Goal: Find specific page/section: Find specific page/section

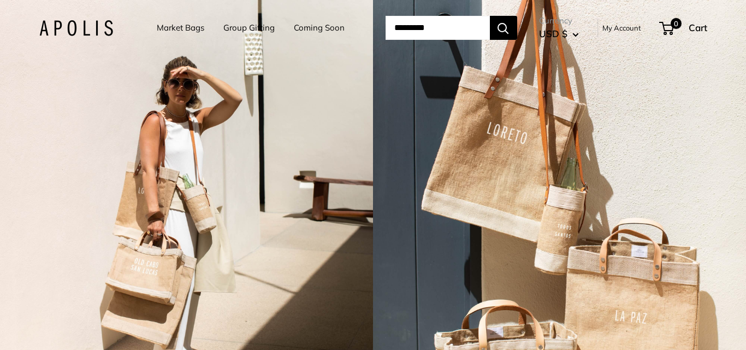
click at [157, 26] on link "Market Bags" at bounding box center [181, 27] width 48 height 15
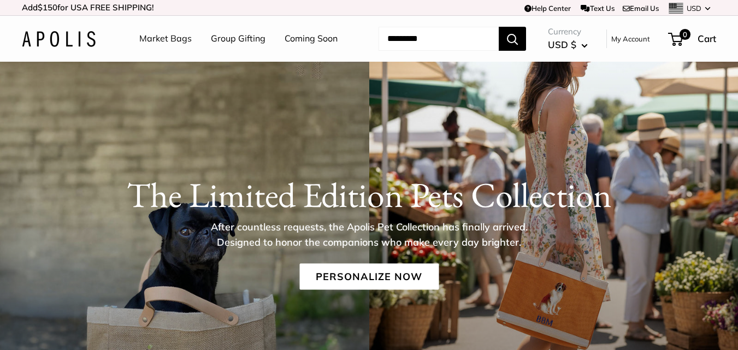
click at [163, 40] on link "Market Bags" at bounding box center [165, 39] width 52 height 16
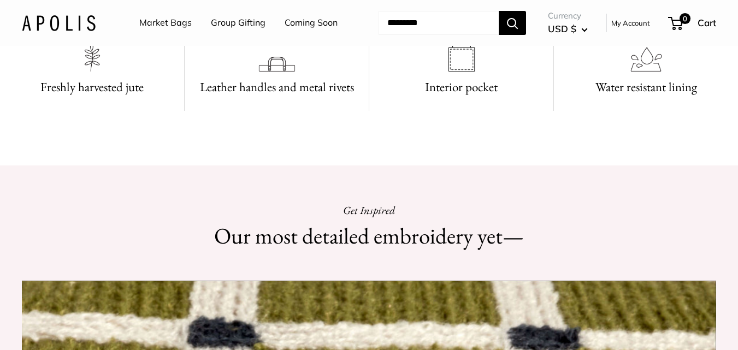
scroll to position [764, 0]
